Goal: Check status

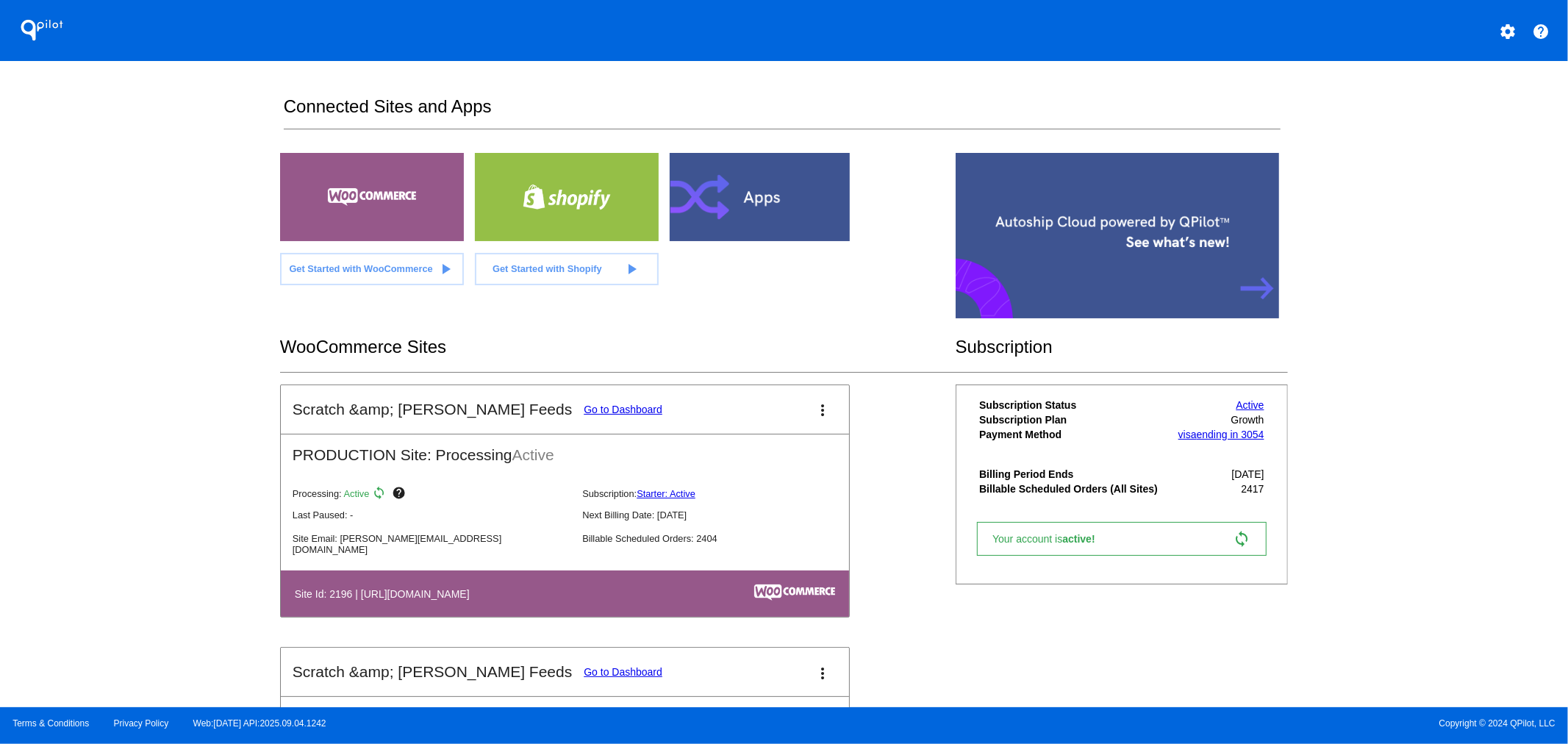
click at [583, 410] on link "Go to Dashboard" at bounding box center [622, 410] width 79 height 12
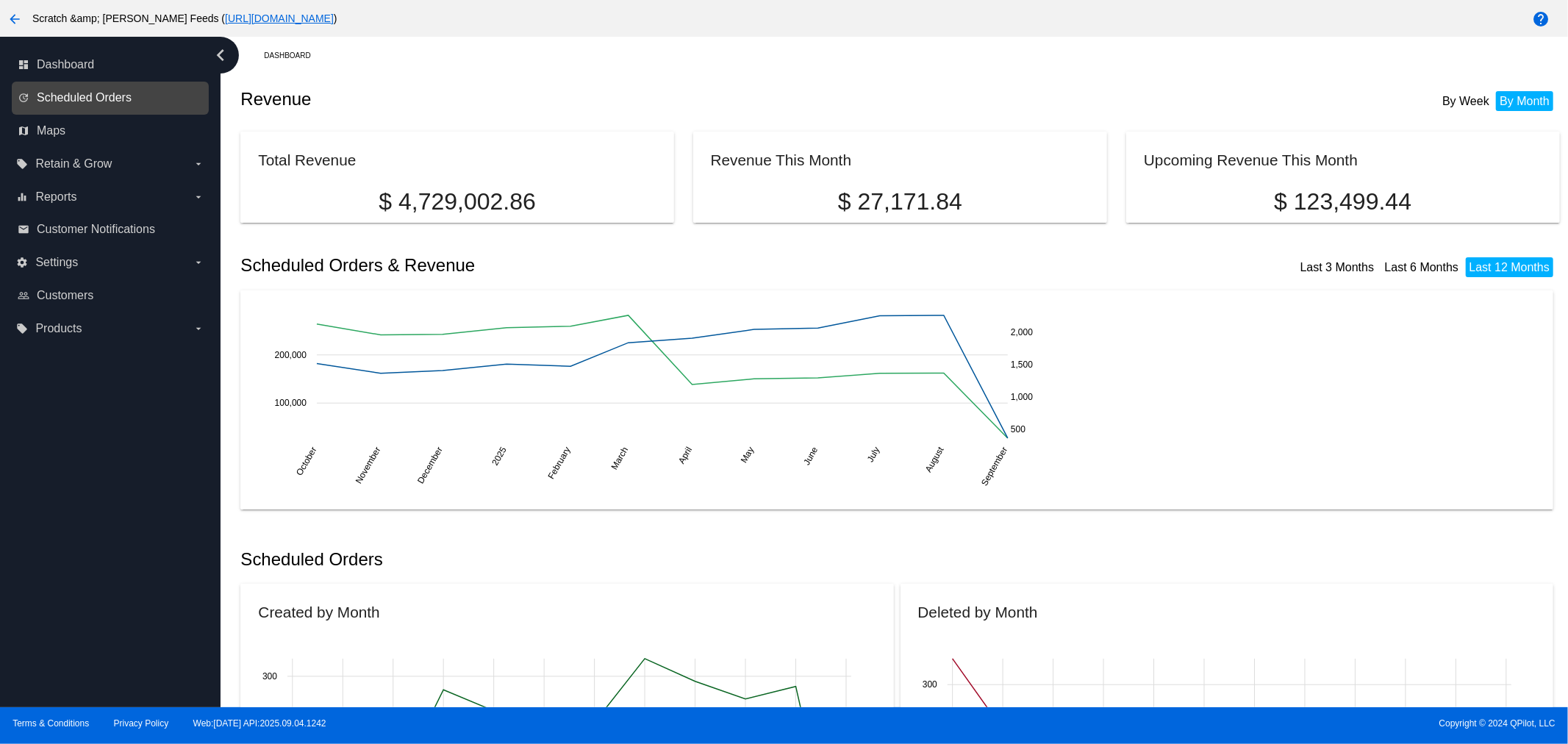
click at [122, 98] on span "Scheduled Orders" at bounding box center [85, 98] width 95 height 13
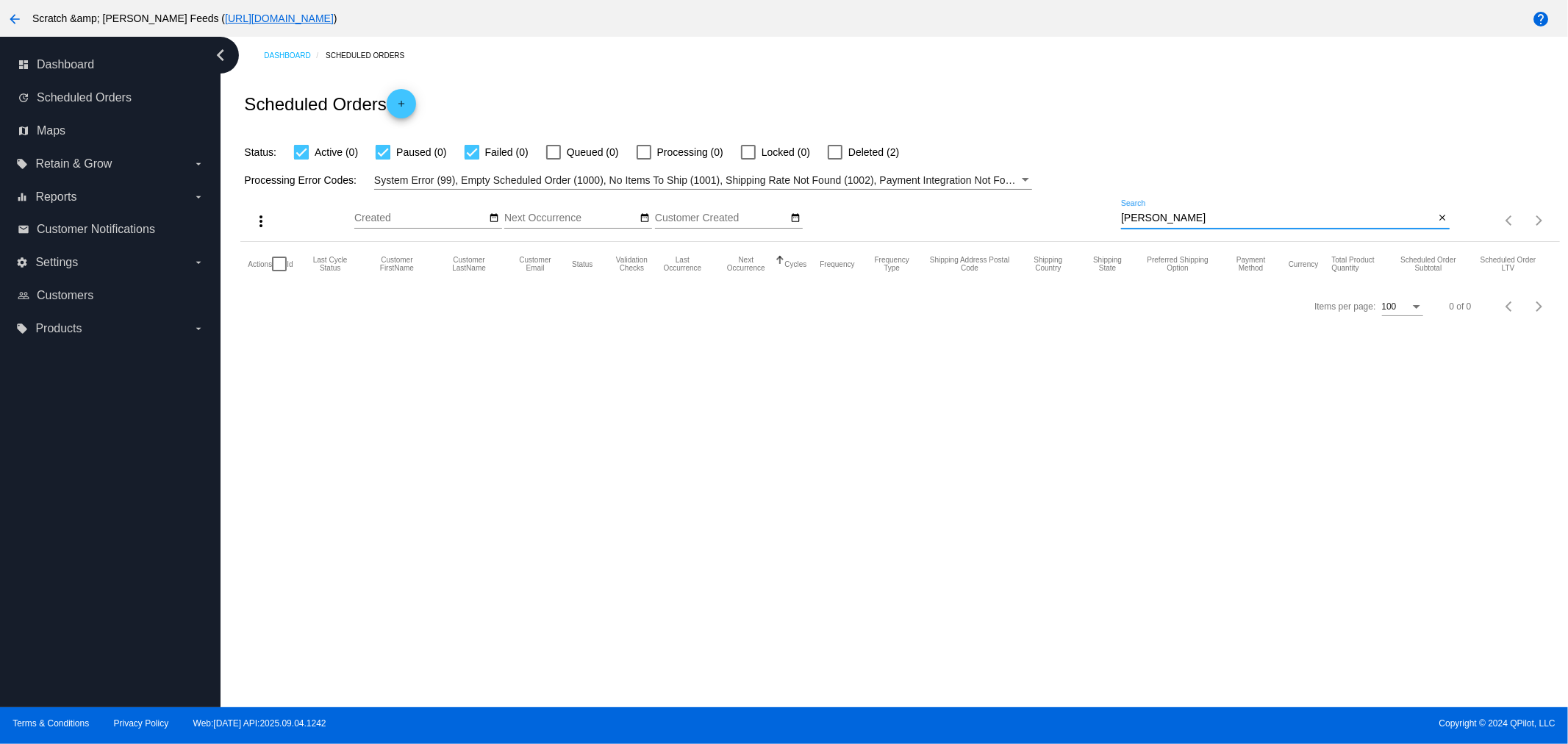
drag, startPoint x: 1187, startPoint y: 221, endPoint x: 1105, endPoint y: 219, distance: 82.0
click at [1105, 219] on div "more_vert Sep Jan Feb Mar [DATE]" at bounding box center [900, 216] width 1319 height 52
paste input "[EMAIL_ADDRESS][DOMAIN_NAME]"
type input "[EMAIL_ADDRESS][DOMAIN_NAME]"
click at [835, 156] on div at bounding box center [834, 152] width 15 height 15
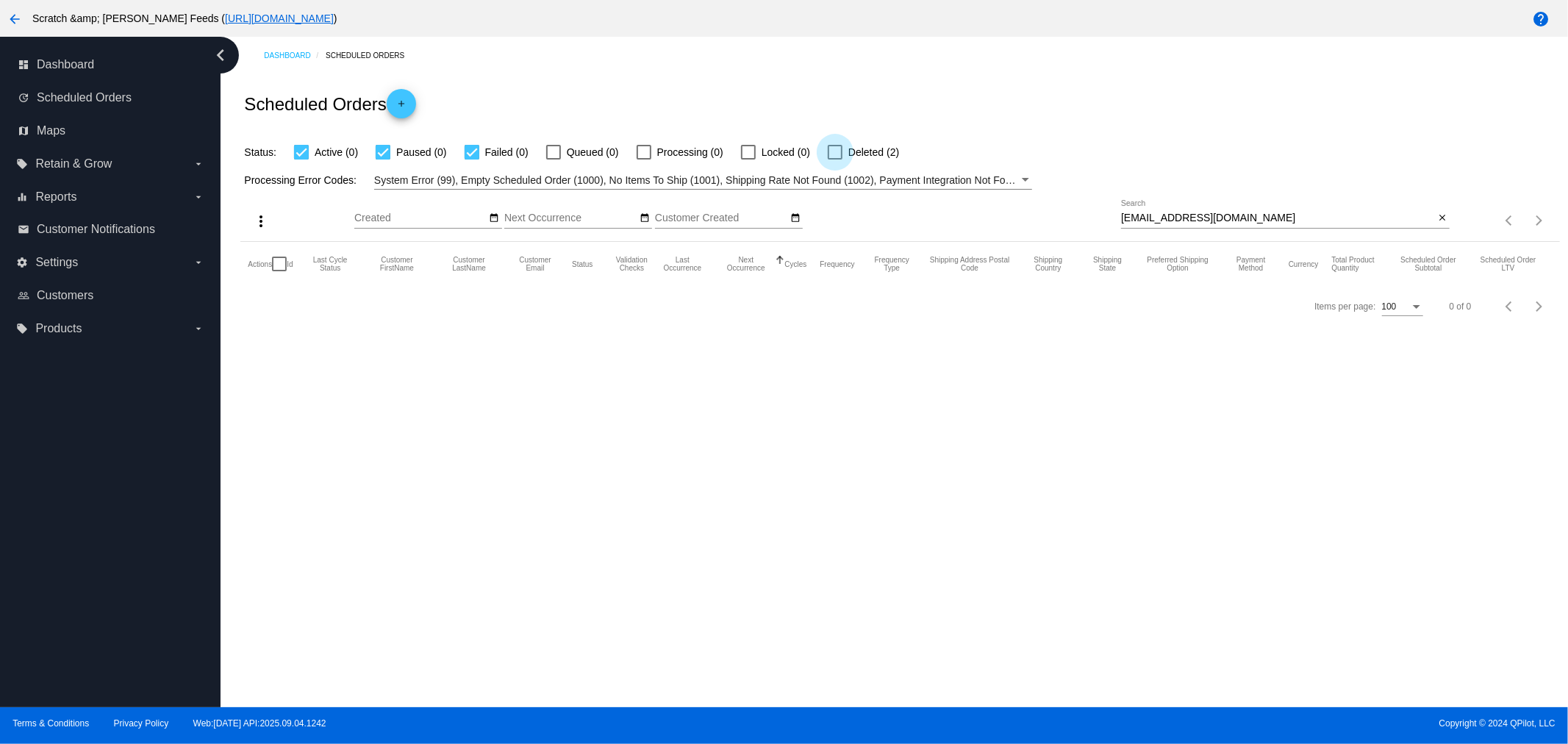
click at [835, 160] on input "Deleted (2)" at bounding box center [834, 160] width 1 height 1
checkbox input "true"
